Goal: Task Accomplishment & Management: Manage account settings

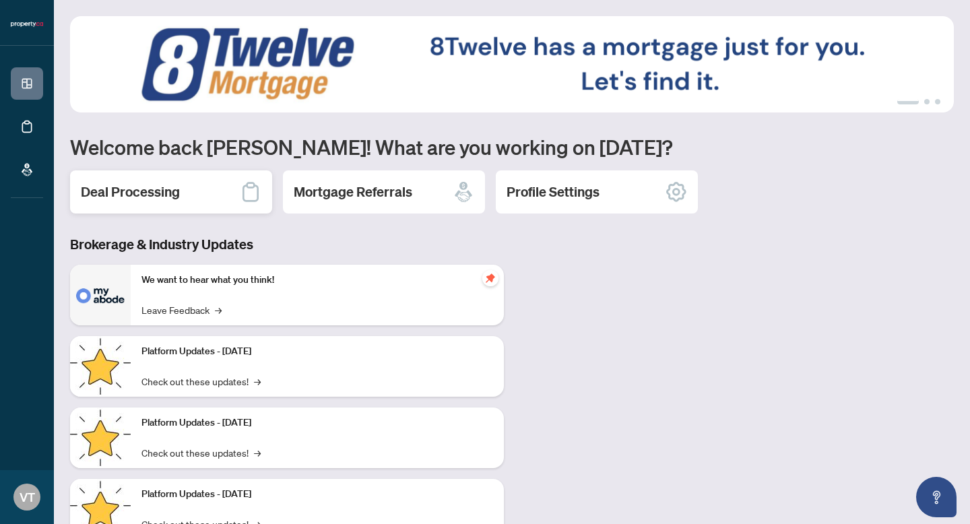
click at [179, 187] on h2 "Deal Processing" at bounding box center [130, 192] width 99 height 19
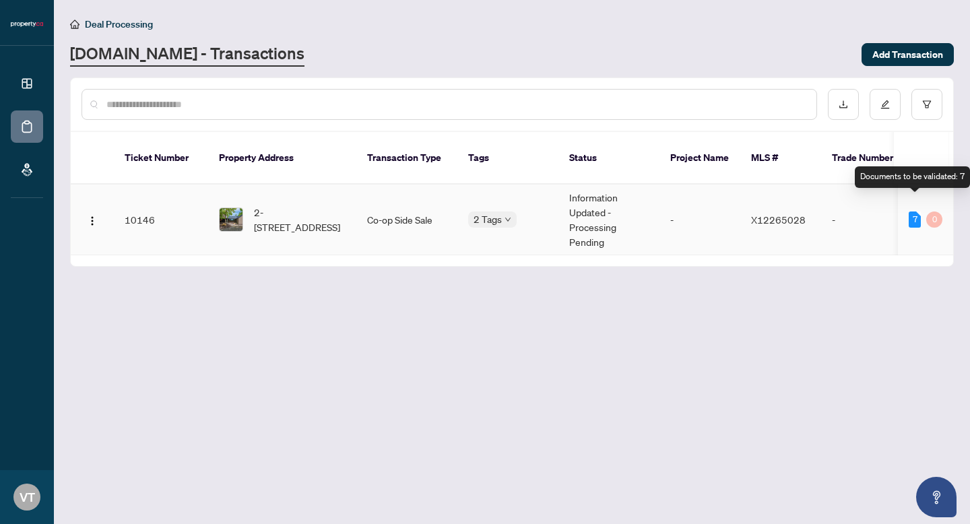
click at [910, 212] on div "7" at bounding box center [915, 220] width 12 height 16
click at [916, 212] on div "7" at bounding box center [915, 220] width 12 height 16
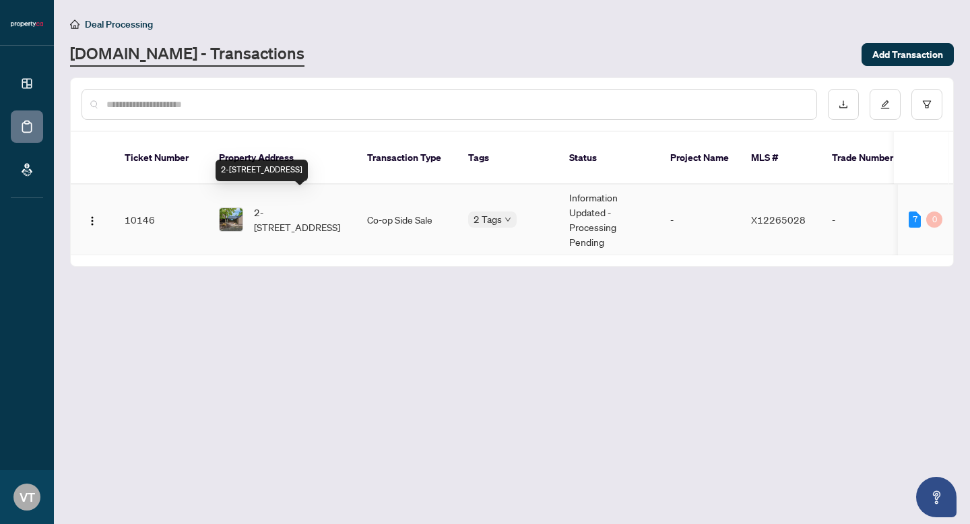
click at [275, 205] on span "2-[STREET_ADDRESS]" at bounding box center [300, 220] width 92 height 30
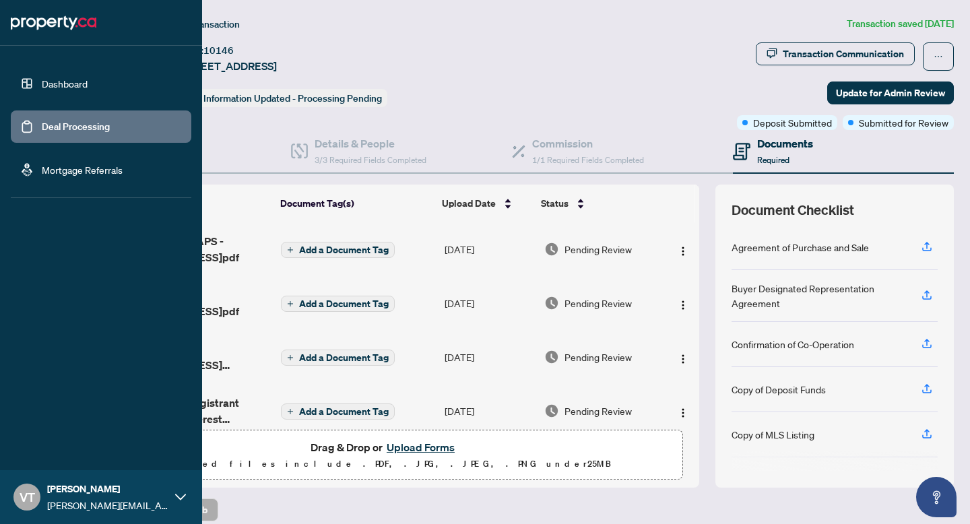
click at [42, 82] on link "Dashboard" at bounding box center [65, 83] width 46 height 12
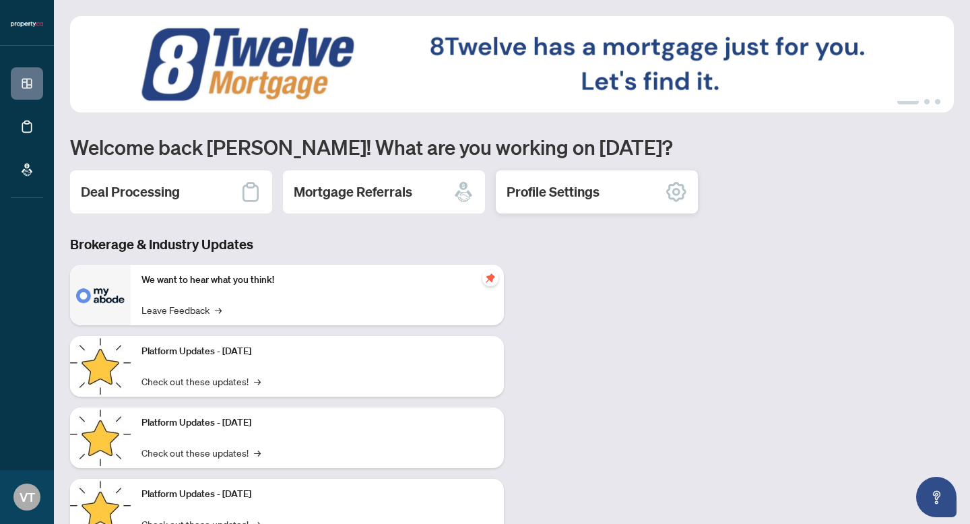
click at [544, 191] on h2 "Profile Settings" at bounding box center [553, 192] width 93 height 19
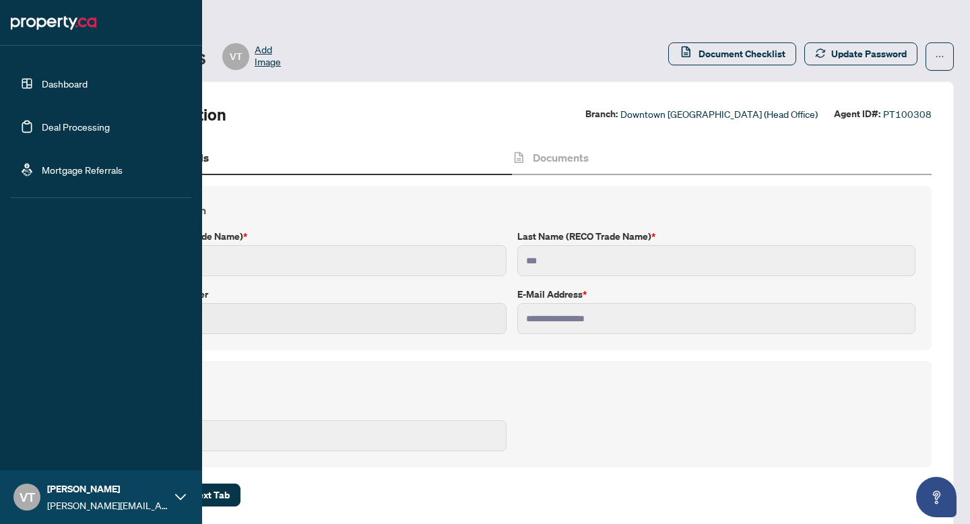
click at [70, 130] on link "Deal Processing" at bounding box center [76, 127] width 68 height 12
